Goal: Information Seeking & Learning: Learn about a topic

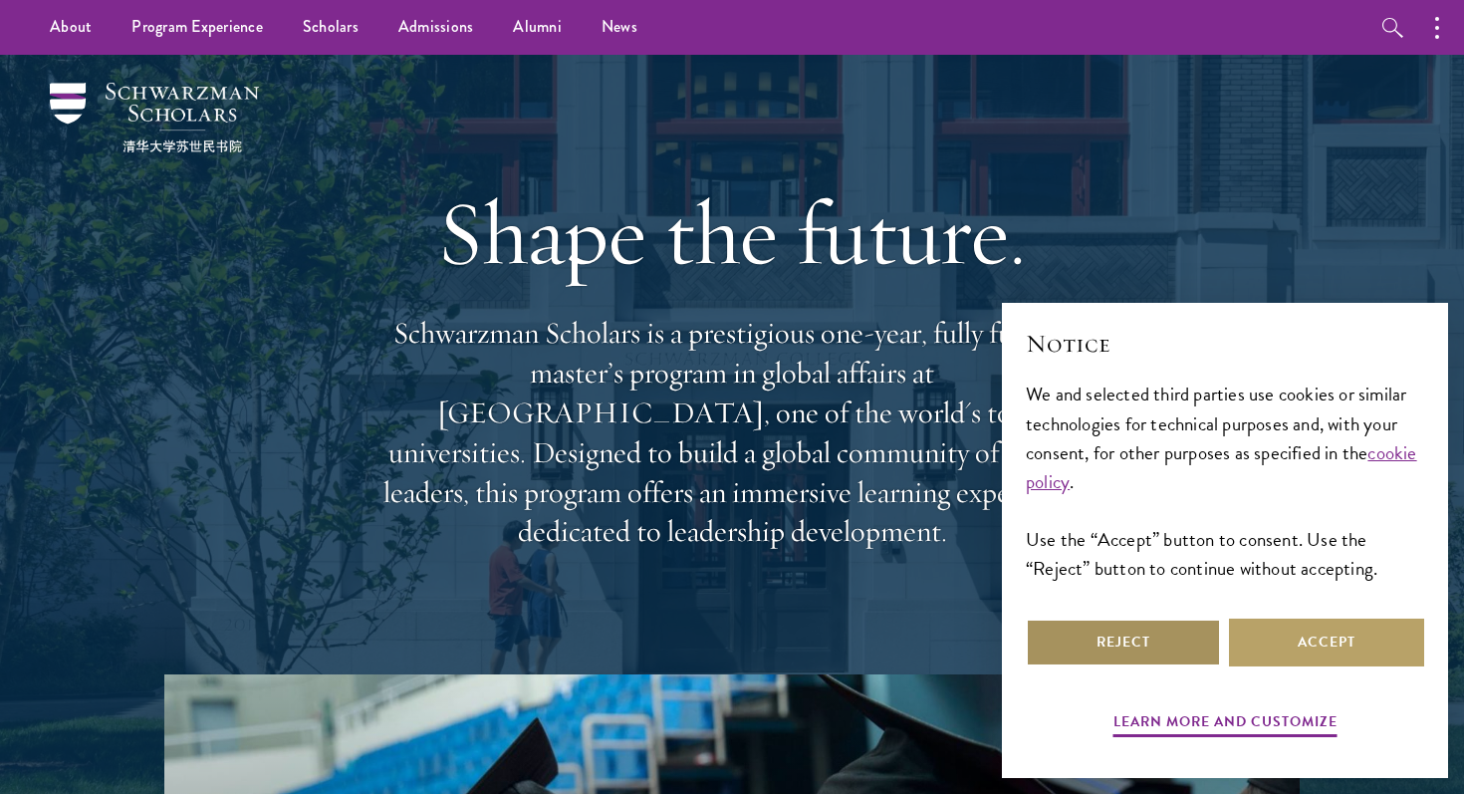
click at [1126, 654] on button "Reject" at bounding box center [1123, 642] width 195 height 48
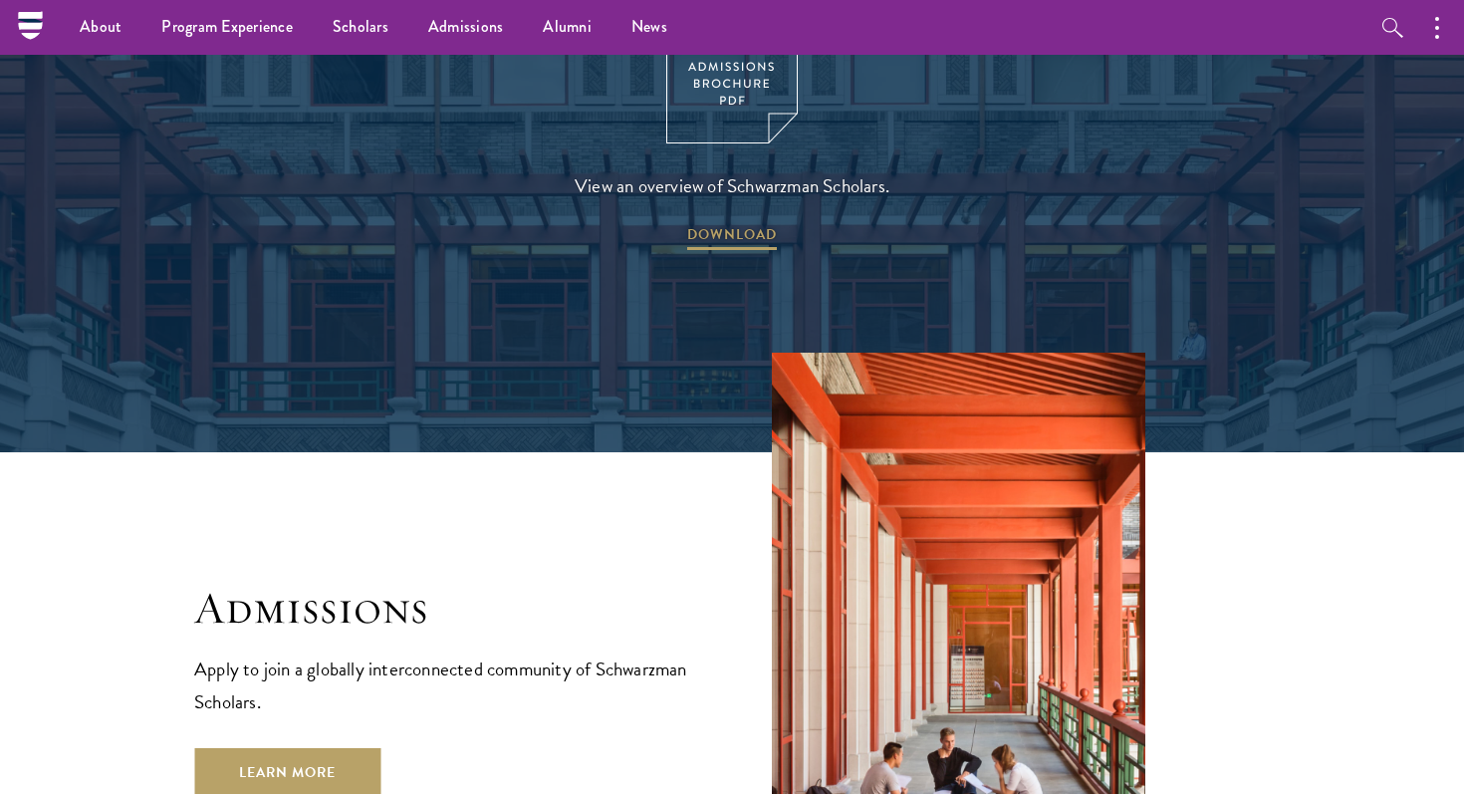
scroll to position [2925, 0]
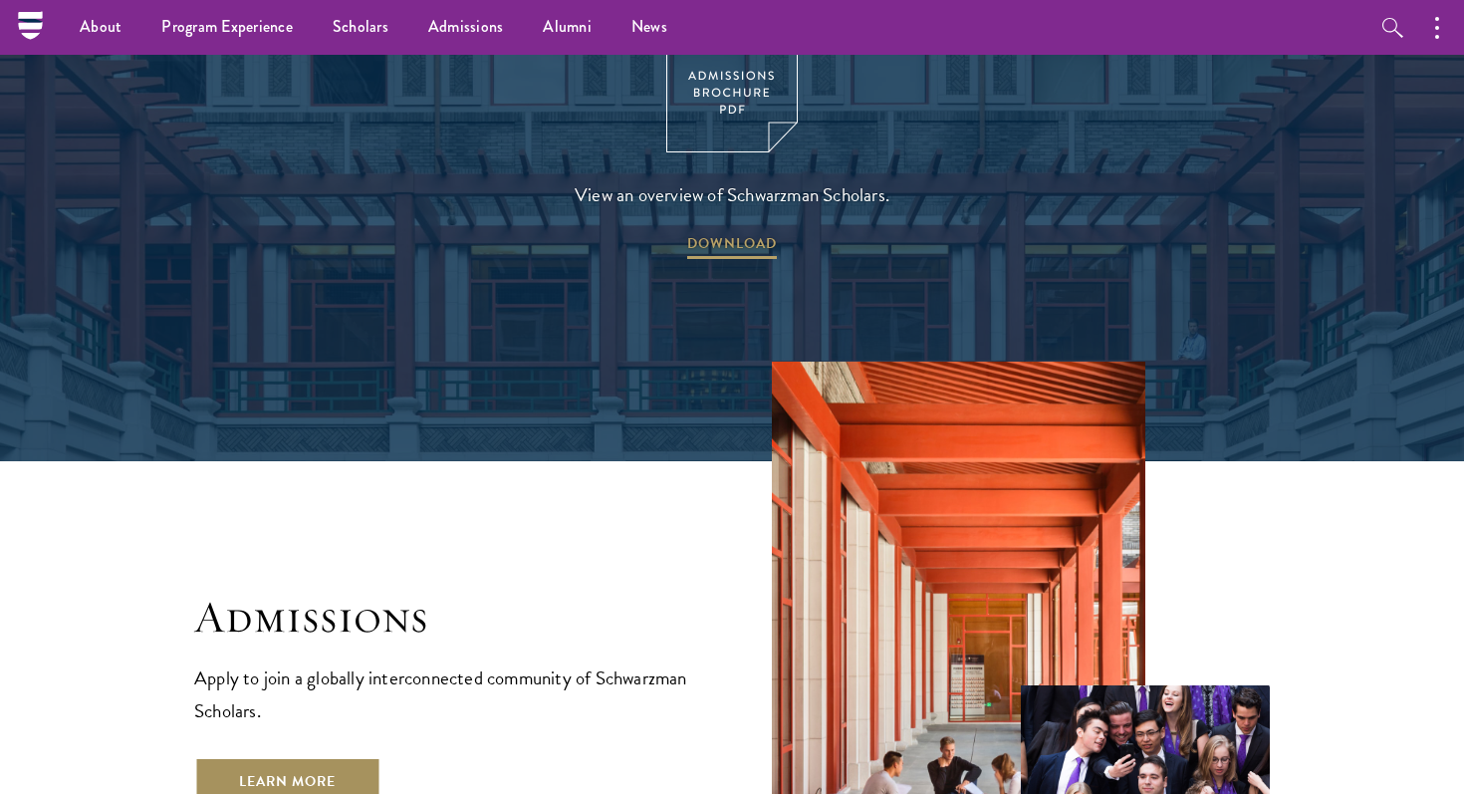
click at [285, 757] on link "Learn More" at bounding box center [287, 781] width 186 height 48
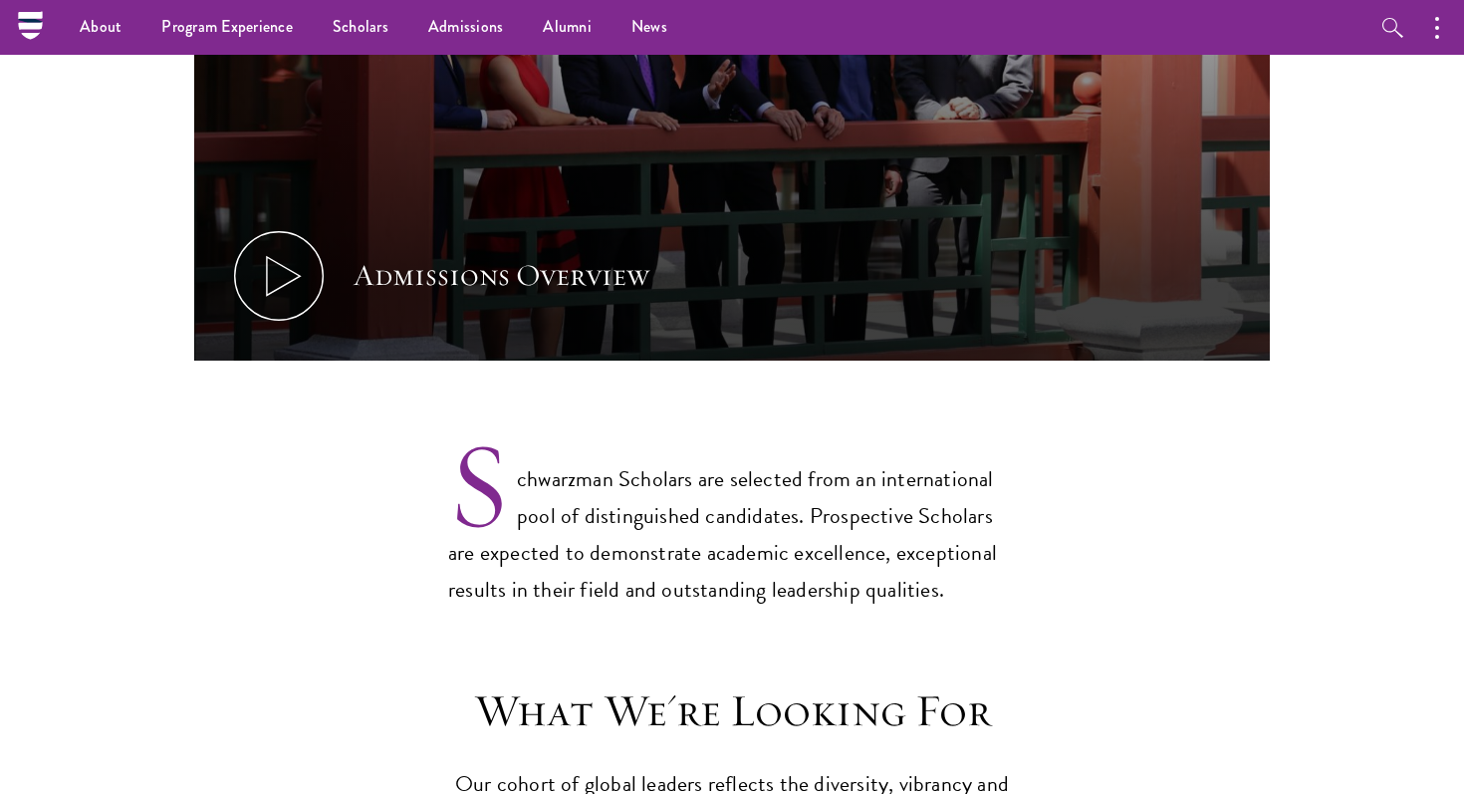
scroll to position [1006, 0]
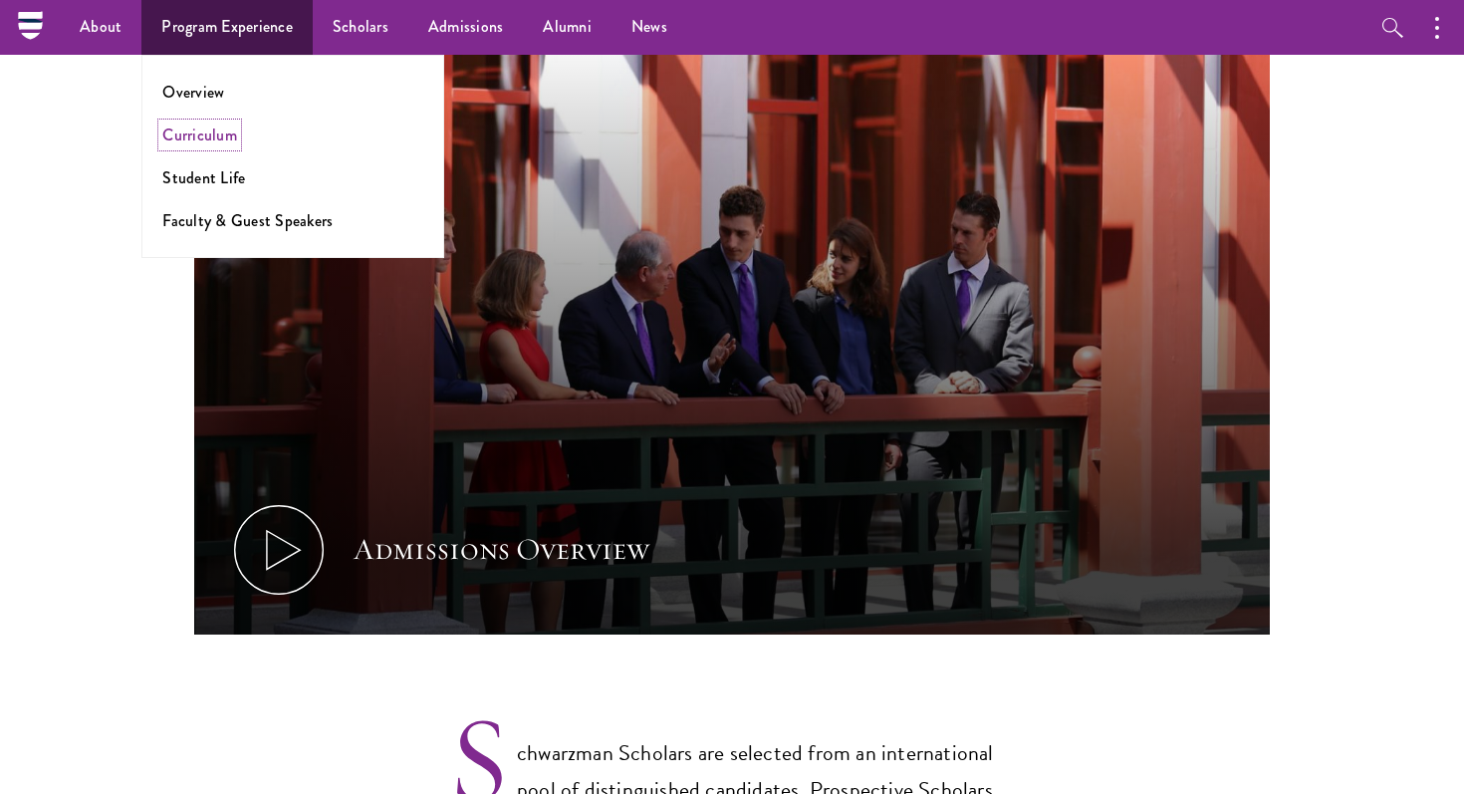
click at [204, 129] on link "Curriculum" at bounding box center [199, 134] width 75 height 23
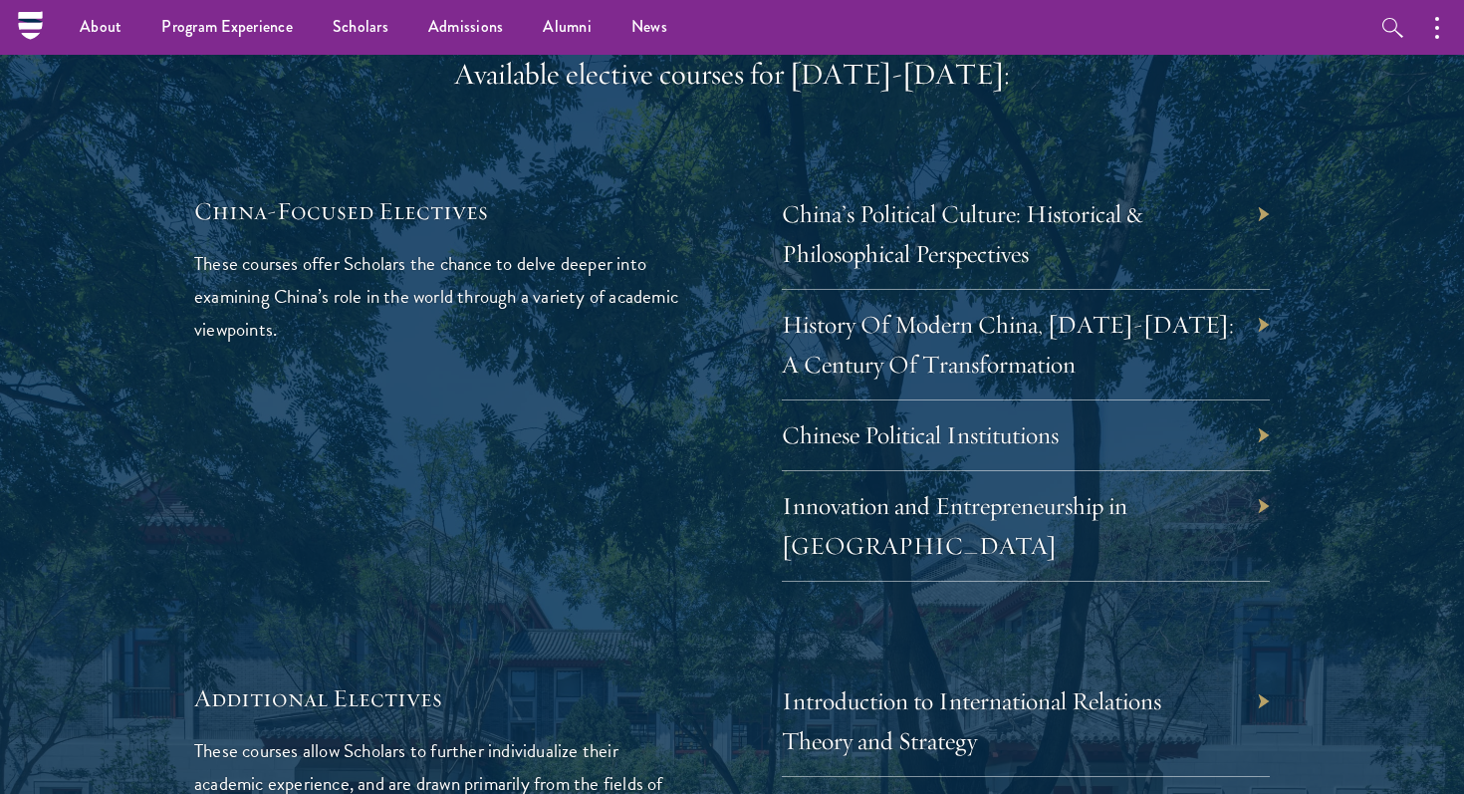
scroll to position [5818, 0]
